Goal: Task Accomplishment & Management: Use online tool/utility

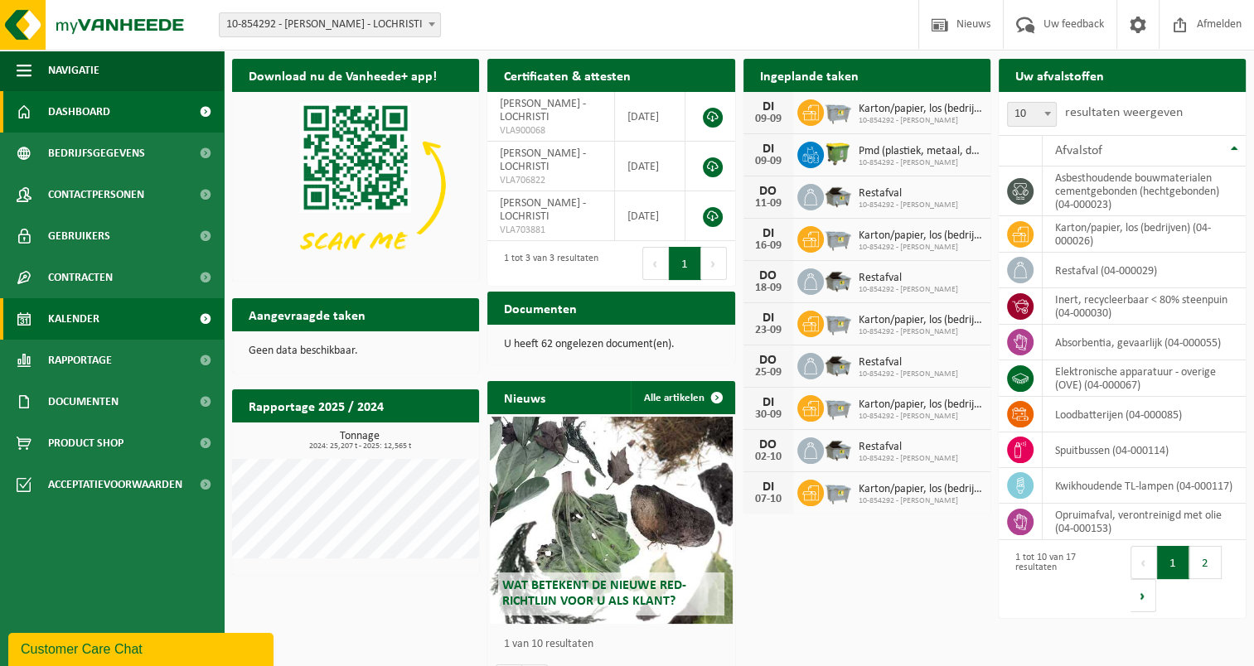
click at [66, 312] on span "Kalender" at bounding box center [73, 318] width 51 height 41
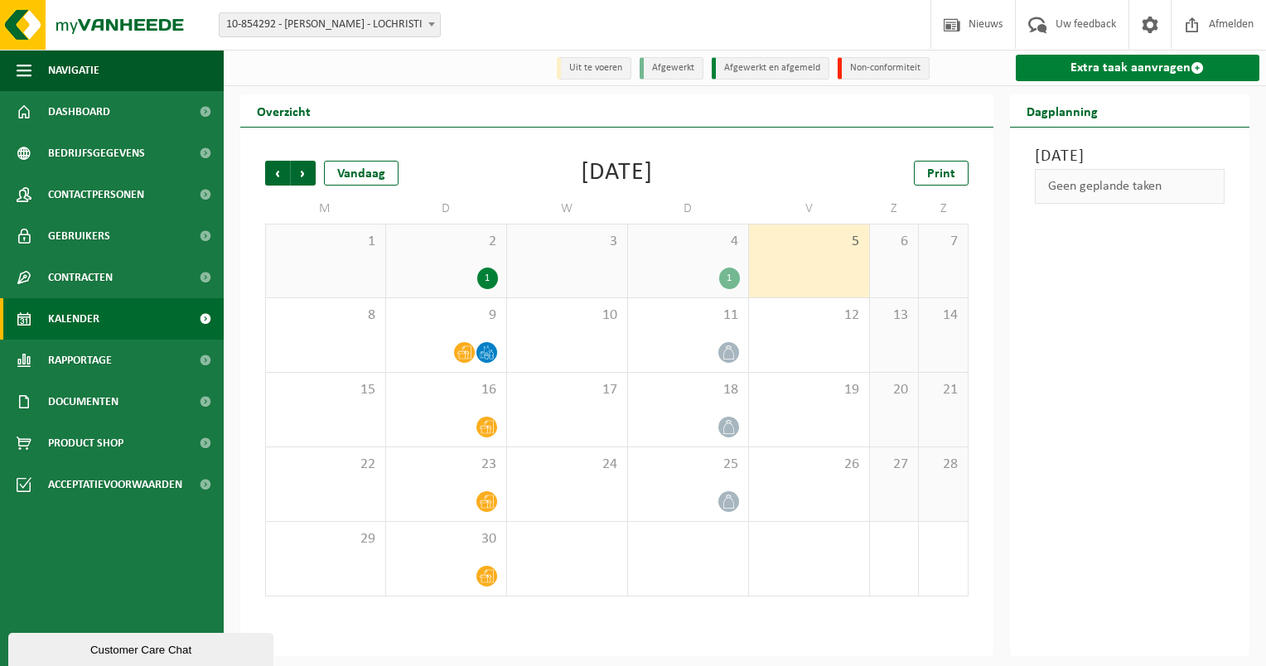
click at [1100, 68] on link "Extra taak aanvragen" at bounding box center [1138, 68] width 244 height 27
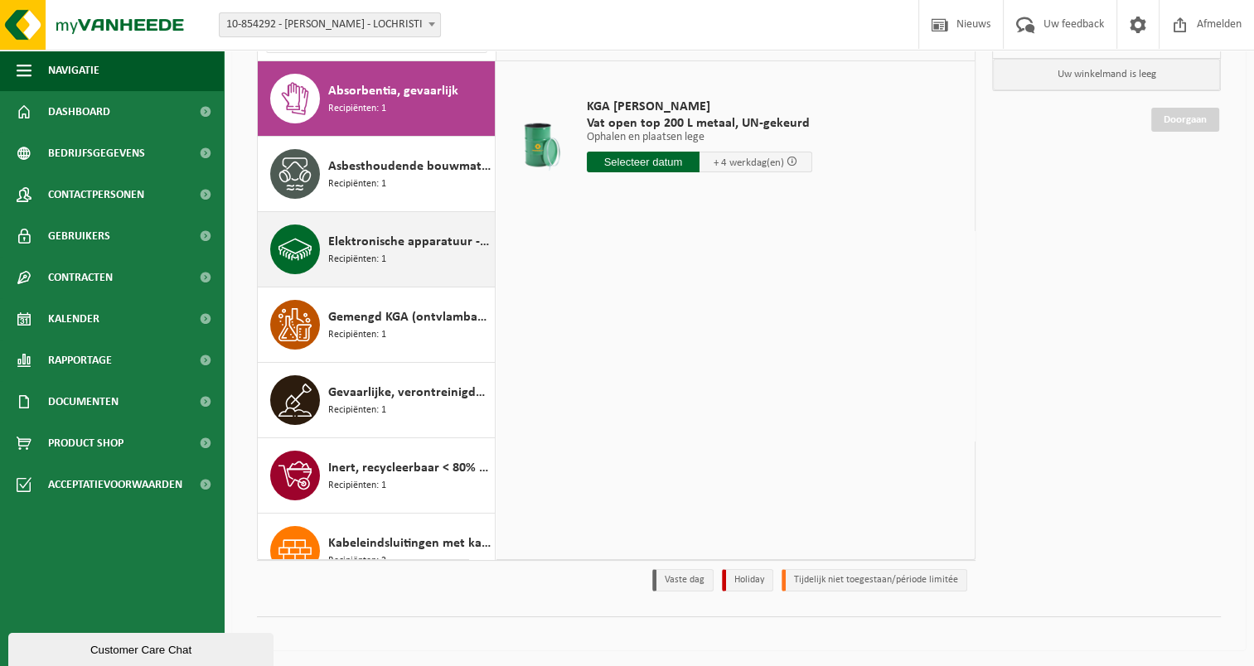
click at [406, 315] on span "Gemengd KGA (ontvlambaar-corrosief)" at bounding box center [409, 317] width 162 height 20
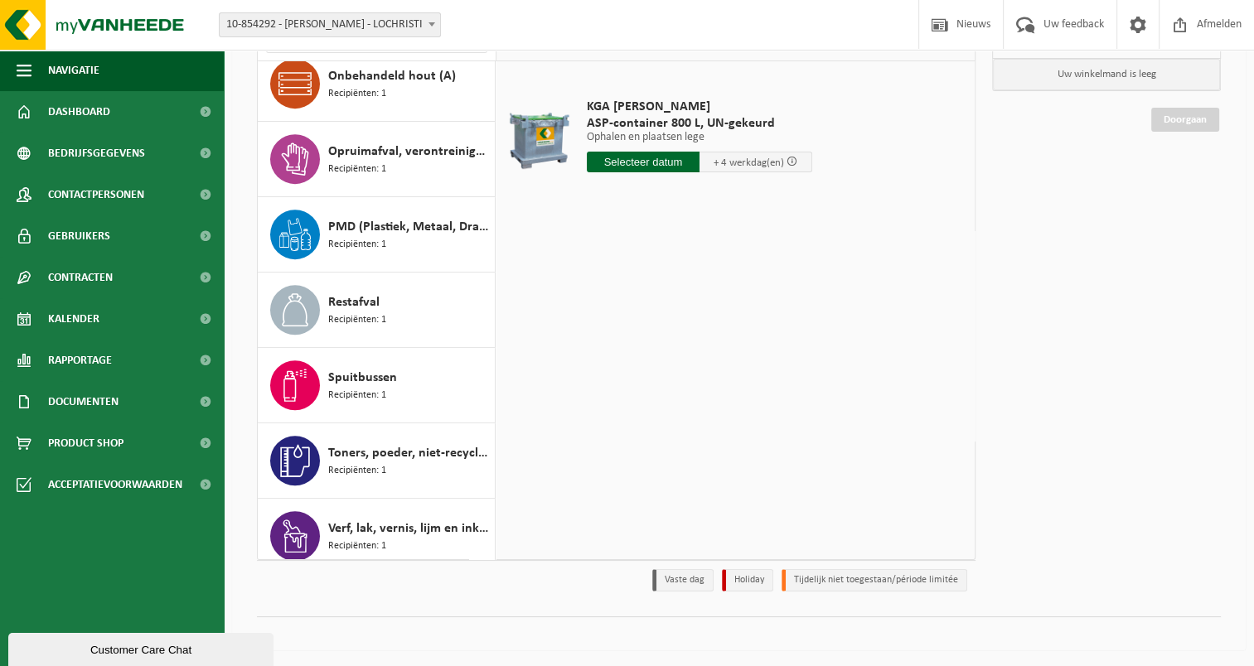
scroll to position [771, 0]
